Goal: Ask a question

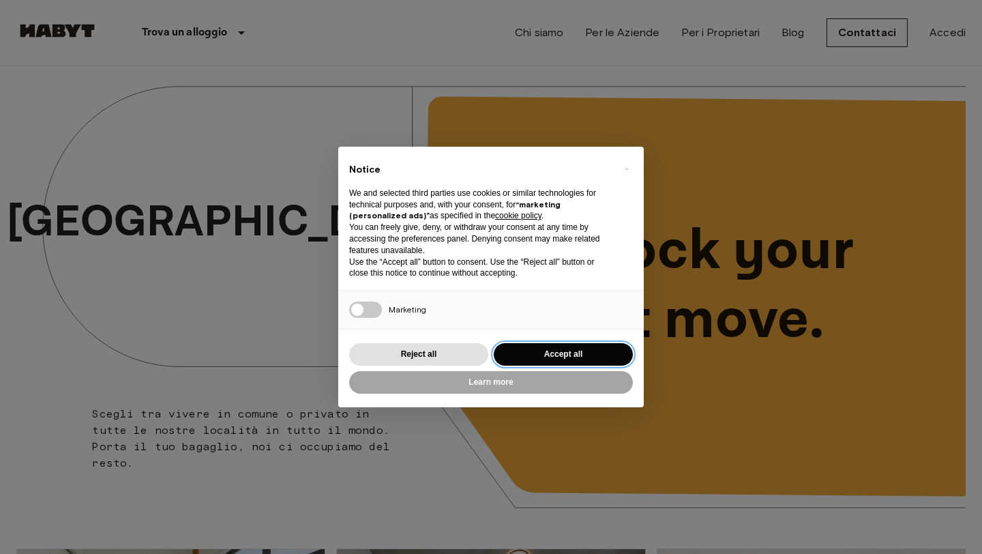
click at [558, 355] on button "Accept all" at bounding box center [563, 354] width 139 height 23
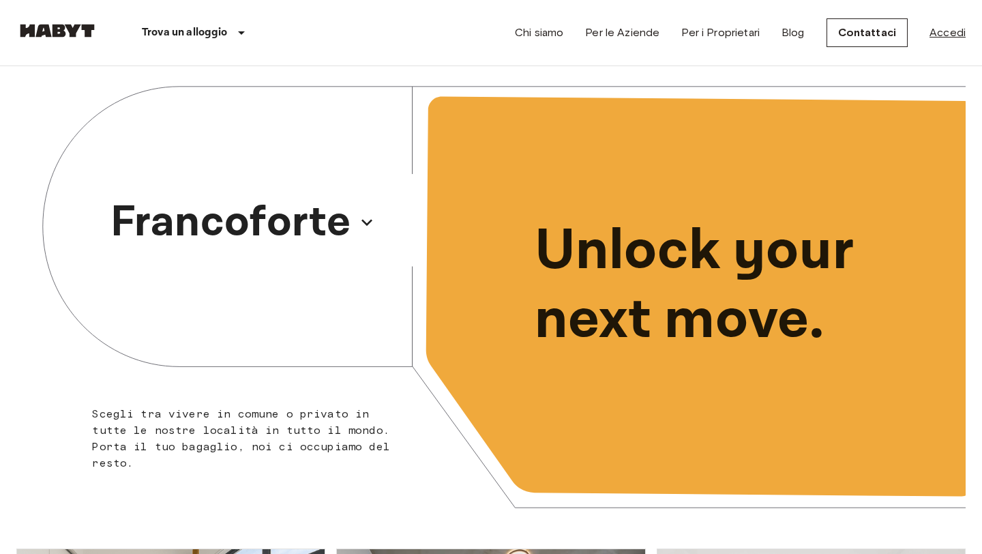
click at [945, 33] on link "Accedi" at bounding box center [947, 33] width 36 height 16
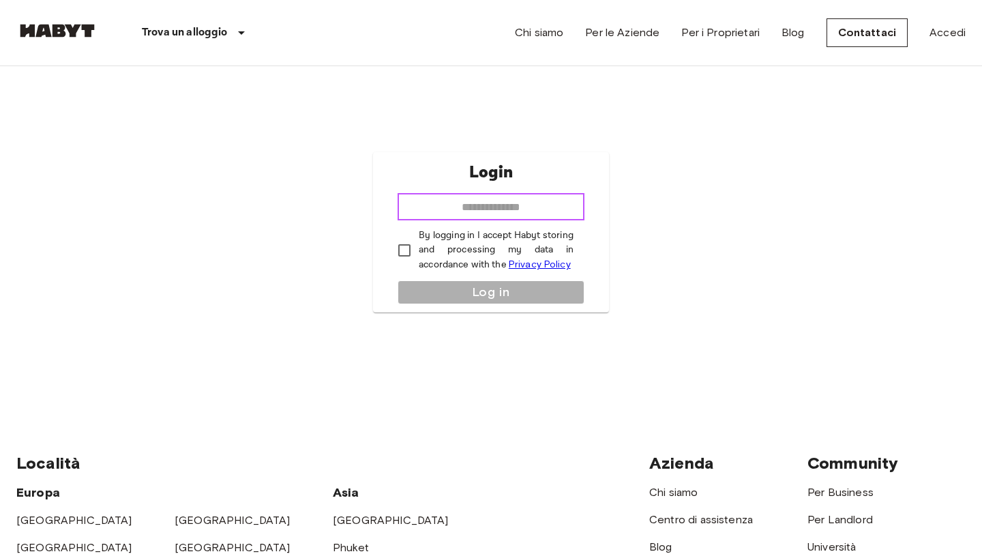
click at [454, 205] on input "email" at bounding box center [491, 206] width 187 height 27
type input "**********"
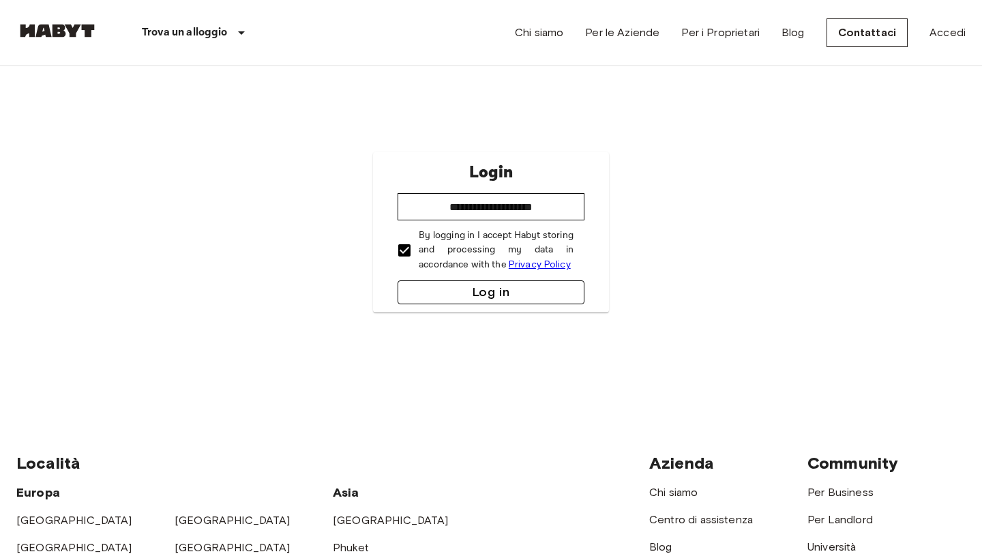
click at [440, 285] on button "Log in" at bounding box center [491, 292] width 187 height 24
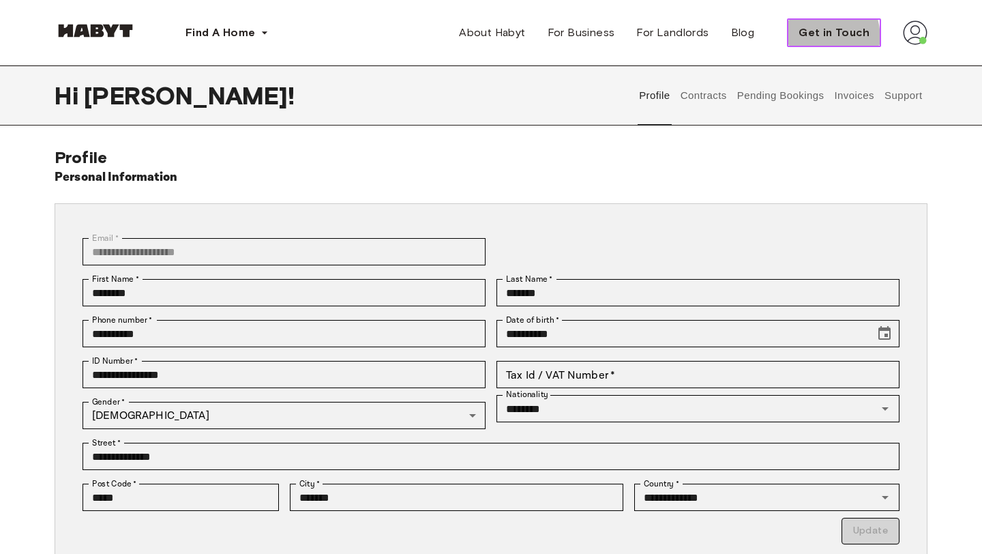
click at [803, 40] on span "Get in Touch" at bounding box center [833, 33] width 71 height 16
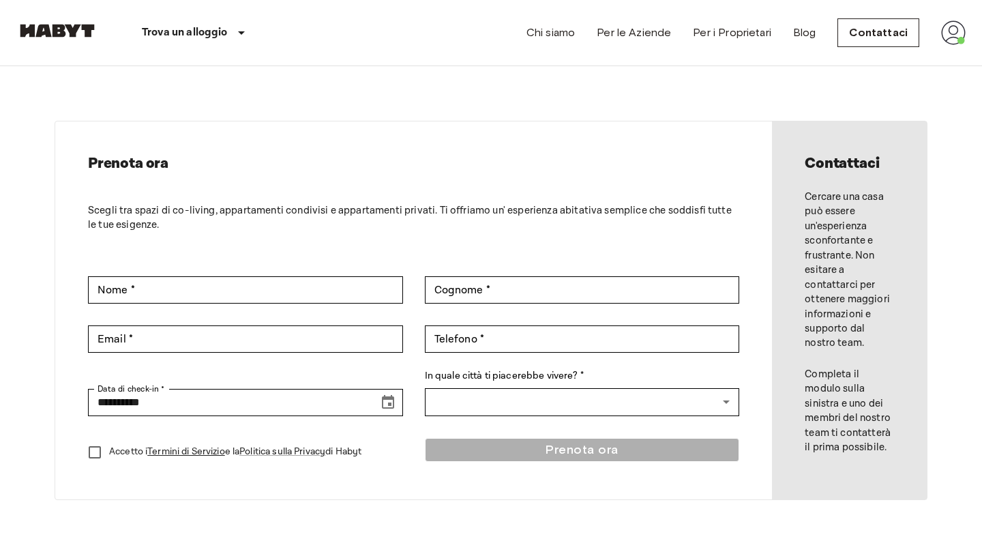
click at [951, 36] on img at bounding box center [953, 32] width 25 height 25
click at [887, 24] on div at bounding box center [491, 277] width 982 height 554
click at [884, 27] on link "Contattaci" at bounding box center [878, 32] width 82 height 29
click at [951, 29] on img at bounding box center [953, 32] width 25 height 25
click at [902, 53] on li "Profilo" at bounding box center [903, 57] width 136 height 25
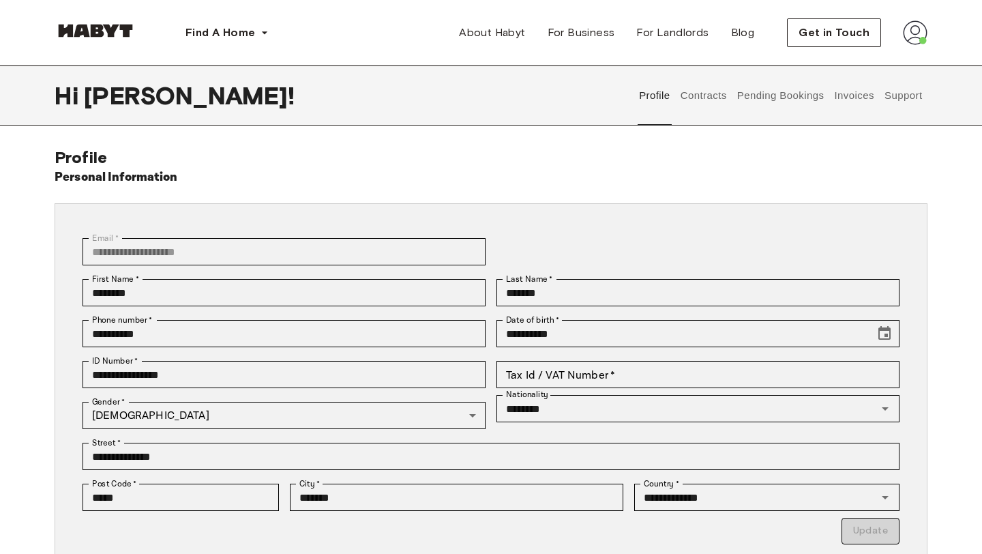
click at [898, 93] on button "Support" at bounding box center [903, 95] width 42 height 60
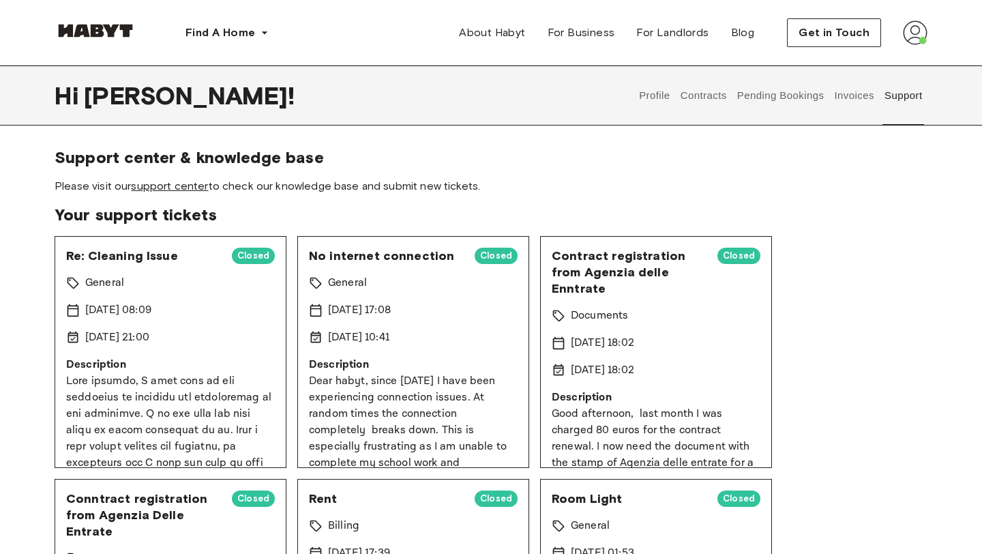
click at [190, 185] on link "support center" at bounding box center [169, 185] width 77 height 13
